Goal: Navigation & Orientation: Find specific page/section

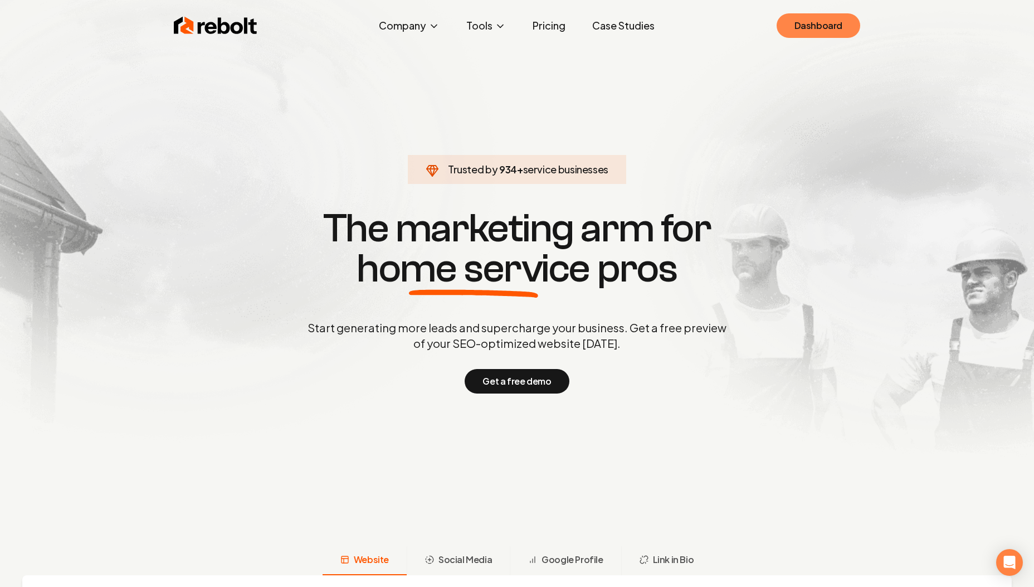
click at [804, 27] on link "Dashboard" at bounding box center [819, 25] width 84 height 25
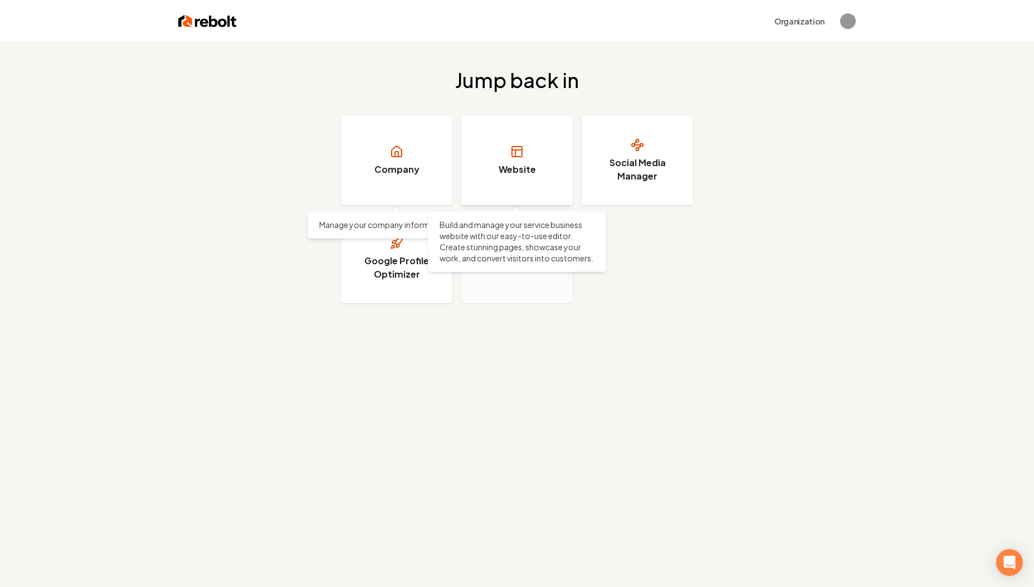
click at [520, 144] on link "Website" at bounding box center [516, 160] width 111 height 89
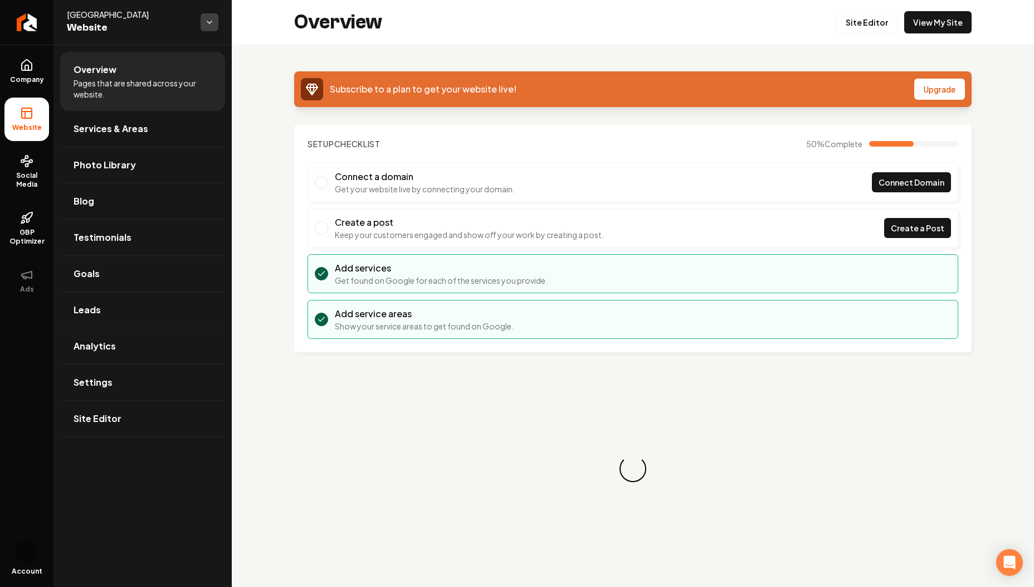
click at [213, 23] on html "Company Website Social Media GBP Optimizer Ads Account [GEOGRAPHIC_DATA] Websit…" at bounding box center [517, 293] width 1034 height 587
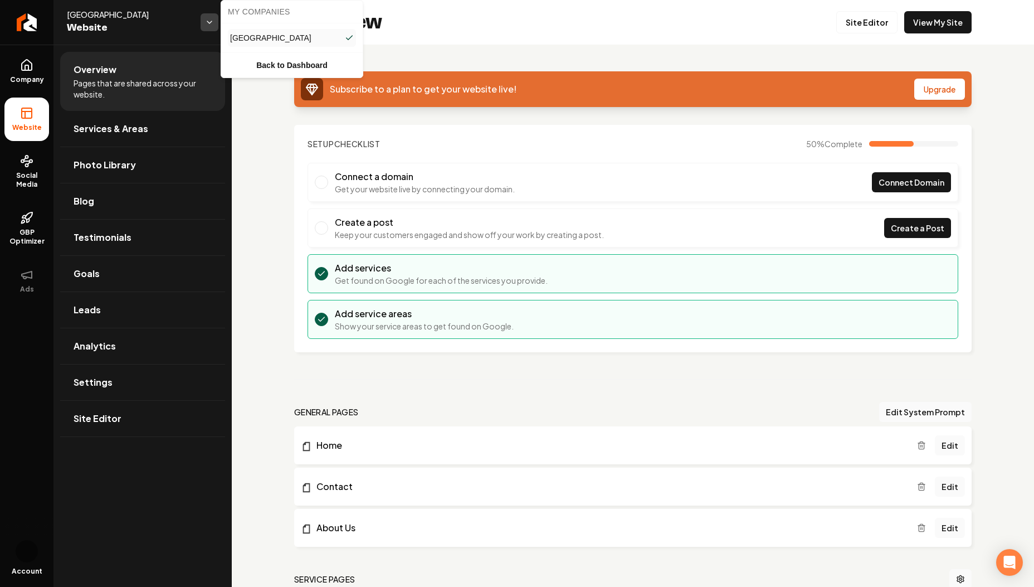
click at [213, 23] on html "Company Website Social Media GBP Optimizer Ads Account [GEOGRAPHIC_DATA] Websit…" at bounding box center [517, 293] width 1034 height 587
click at [211, 24] on html "Company Website Social Media GBP Optimizer Ads Account [GEOGRAPHIC_DATA] Websit…" at bounding box center [517, 293] width 1034 height 587
click at [270, 69] on link "Back to Dashboard" at bounding box center [291, 65] width 137 height 20
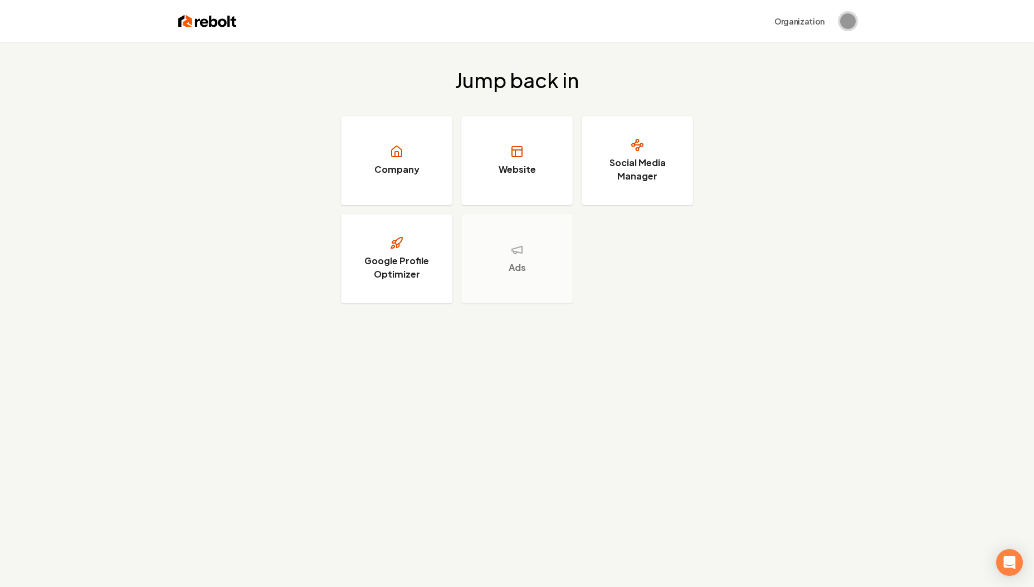
click at [847, 26] on img "Open user button" at bounding box center [848, 21] width 16 height 16
click at [806, 80] on button "Sign out" at bounding box center [806, 77] width 79 height 13
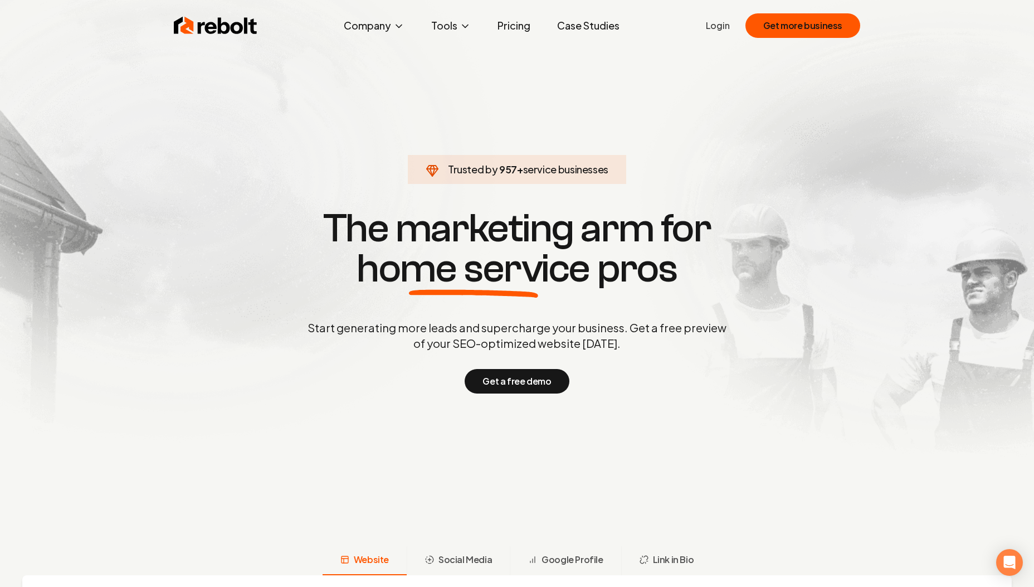
click at [724, 33] on ul "Login Get more business" at bounding box center [783, 25] width 154 height 25
click at [712, 26] on link "Login" at bounding box center [718, 25] width 24 height 13
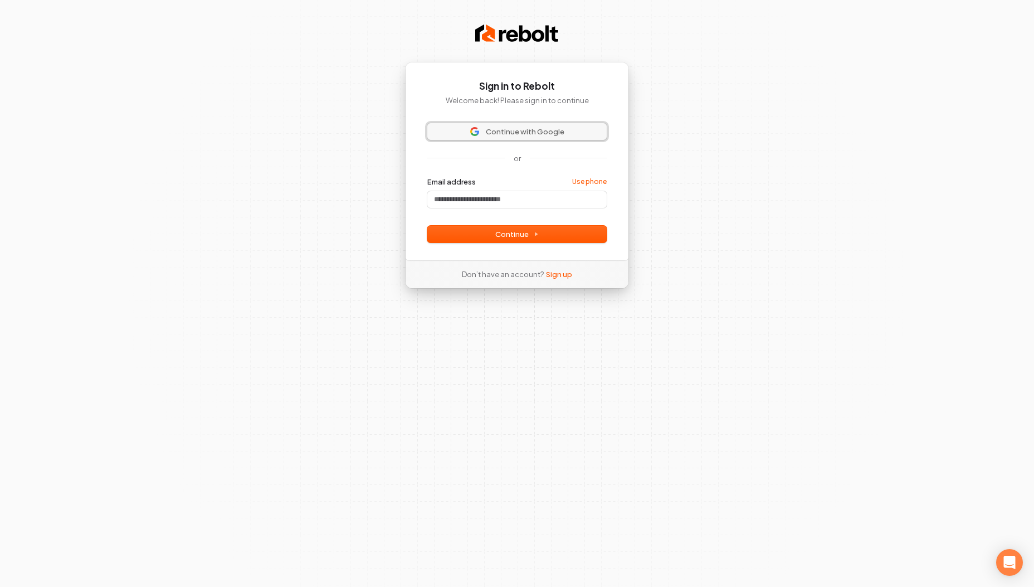
click at [549, 129] on span "Continue with Google" at bounding box center [525, 132] width 79 height 10
